Goal: Find specific page/section: Find specific page/section

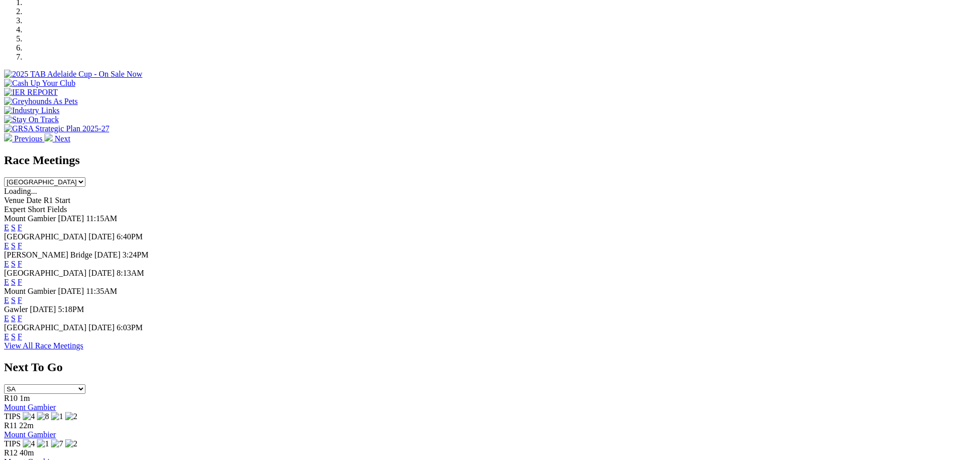
scroll to position [354, 0]
click at [22, 341] on link "F" at bounding box center [20, 336] width 5 height 9
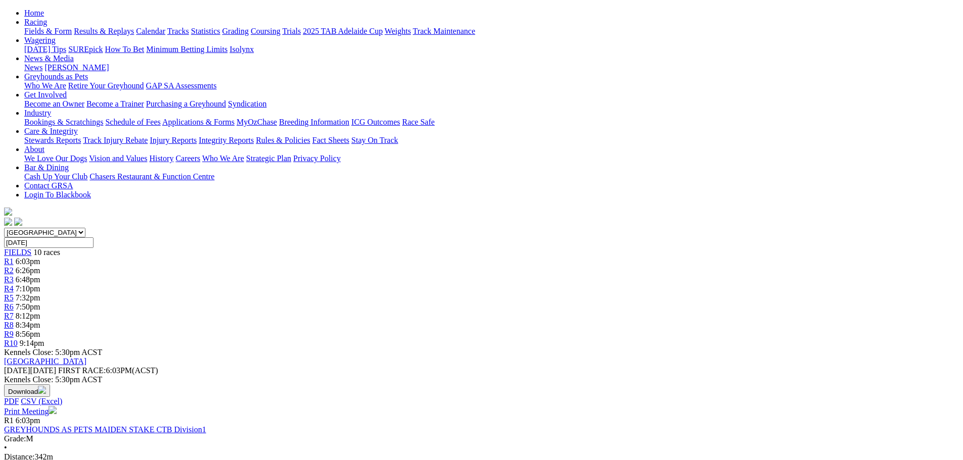
scroll to position [152, 0]
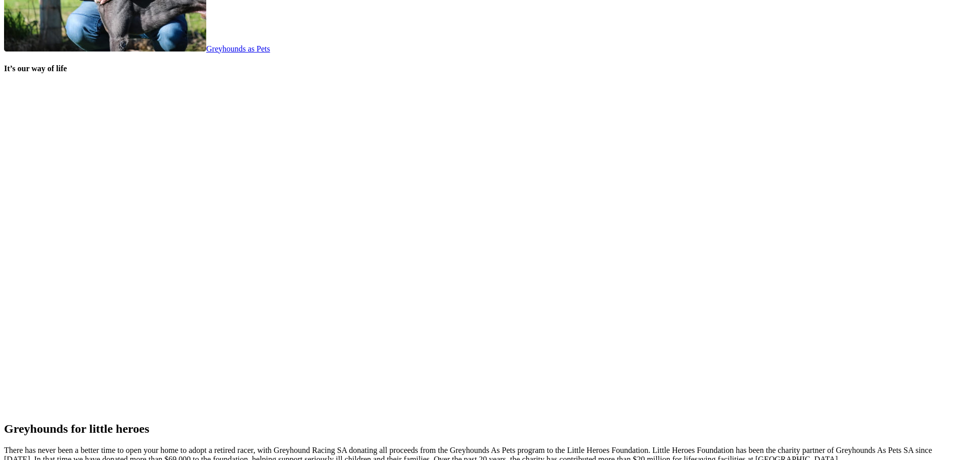
scroll to position [2165, 0]
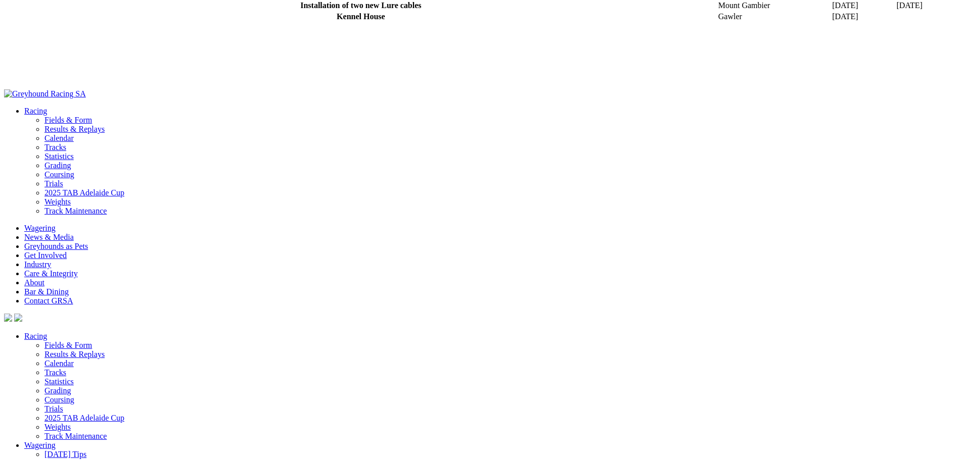
scroll to position [1566, 0]
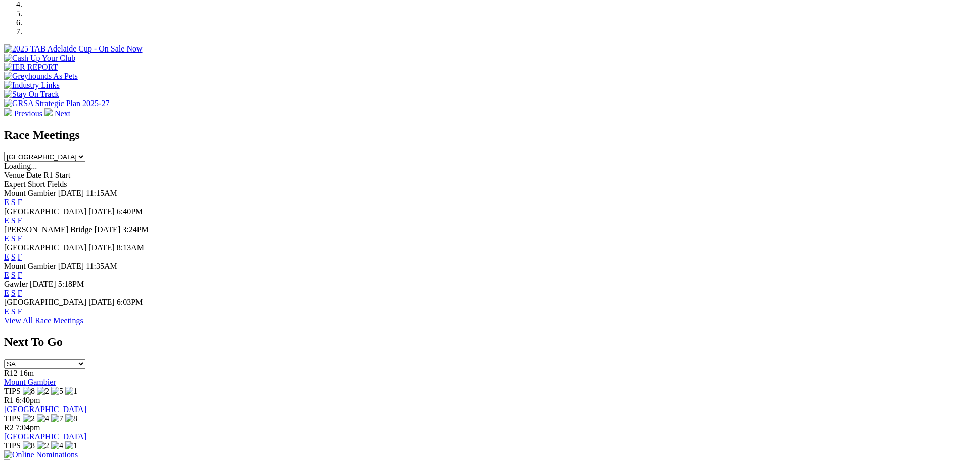
scroll to position [297, 0]
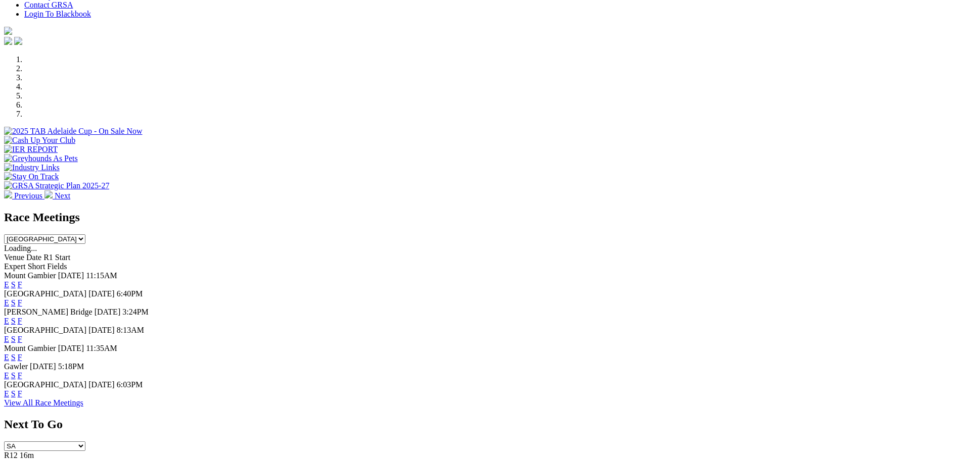
click at [22, 299] on link "F" at bounding box center [20, 303] width 5 height 9
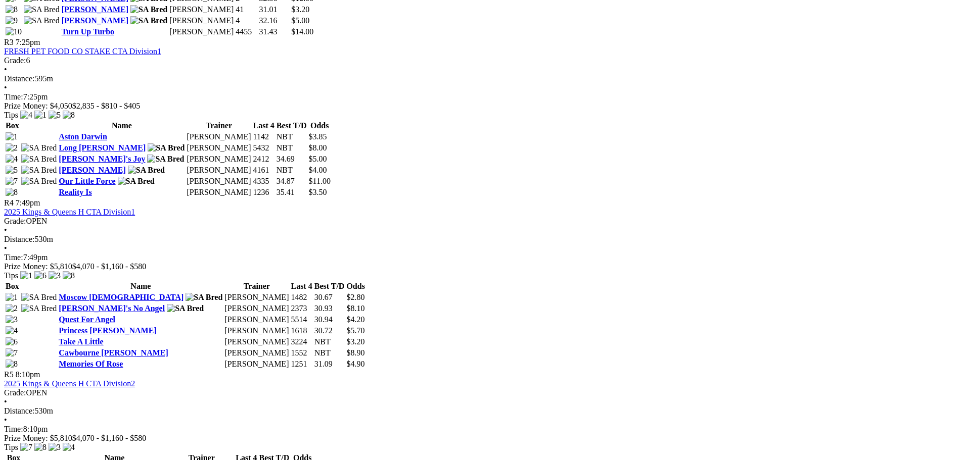
scroll to position [960, 0]
